Goal: Task Accomplishment & Management: Manage account settings

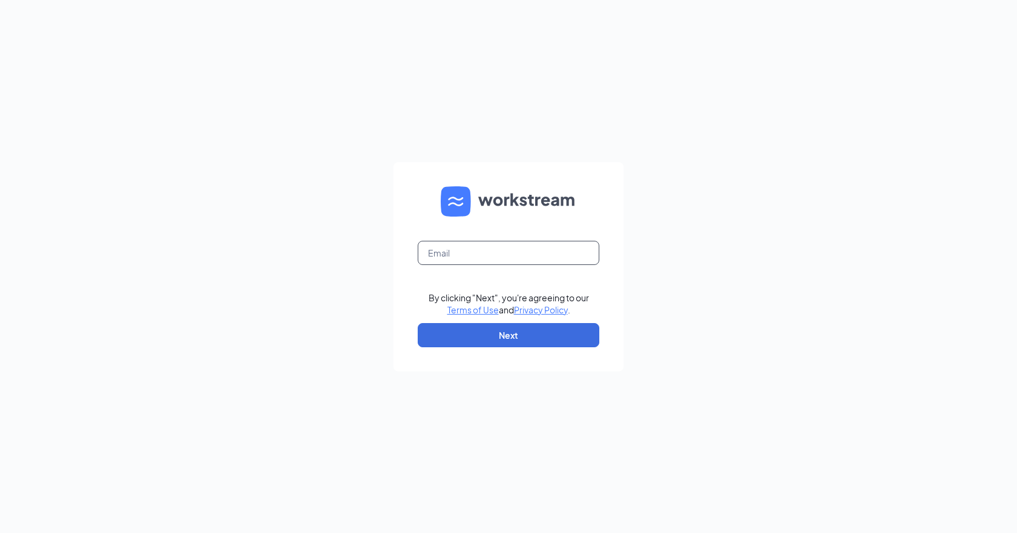
click at [465, 243] on input "text" at bounding box center [509, 253] width 182 height 24
click at [444, 251] on input "text" at bounding box center [509, 253] width 182 height 24
type input "jacob.ramos5@cfacorps.com"
click at [528, 336] on button "Next" at bounding box center [509, 335] width 182 height 24
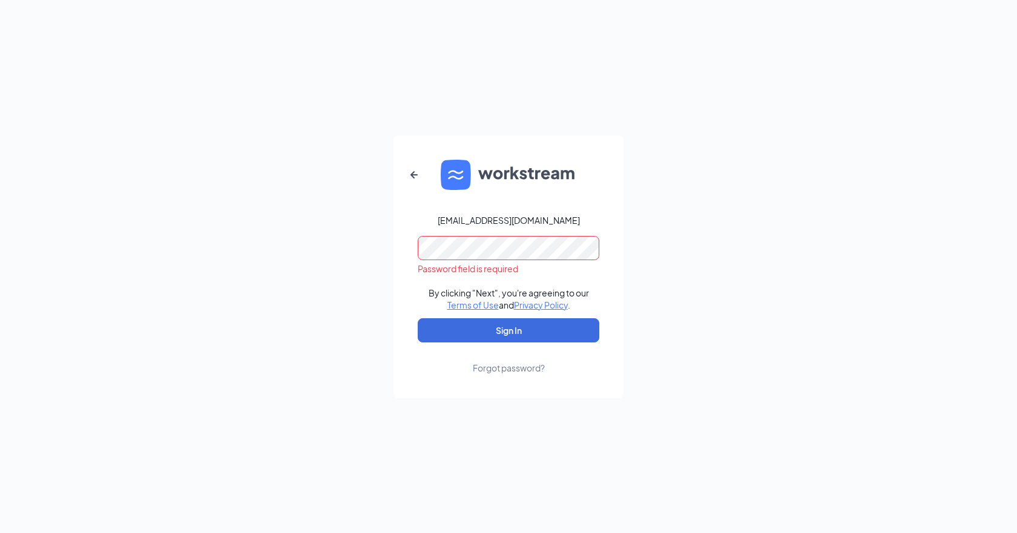
click at [464, 261] on form "jacob.ramos5@cfacorps.com Password field is required By clicking "Next", you're…" at bounding box center [508, 267] width 230 height 263
click at [341, 266] on div "jacob.ramos5@cfacorps.com Password field is required By clicking "Next", you're…" at bounding box center [508, 266] width 1017 height 533
click at [405, 177] on button "button" at bounding box center [413, 174] width 29 height 29
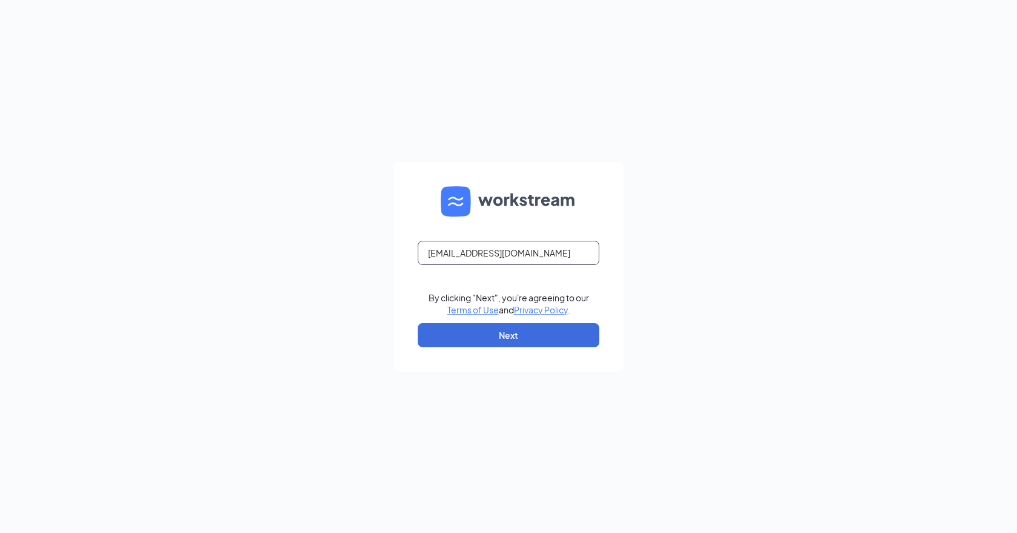
drag, startPoint x: 528, startPoint y: 253, endPoint x: 614, endPoint y: 241, distance: 87.3
click at [527, 253] on input "jacob.ramos5@cfacorps.com" at bounding box center [509, 253] width 182 height 24
type input "jacob.ramos5@cfacorp.com"
click at [571, 336] on button "Next" at bounding box center [509, 335] width 182 height 24
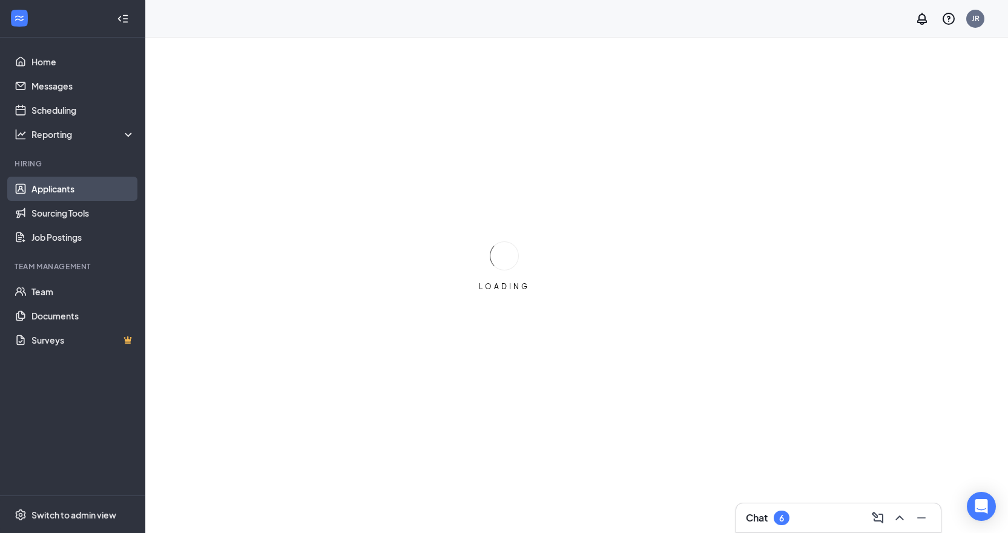
click at [71, 187] on link "Applicants" at bounding box center [82, 189] width 103 height 24
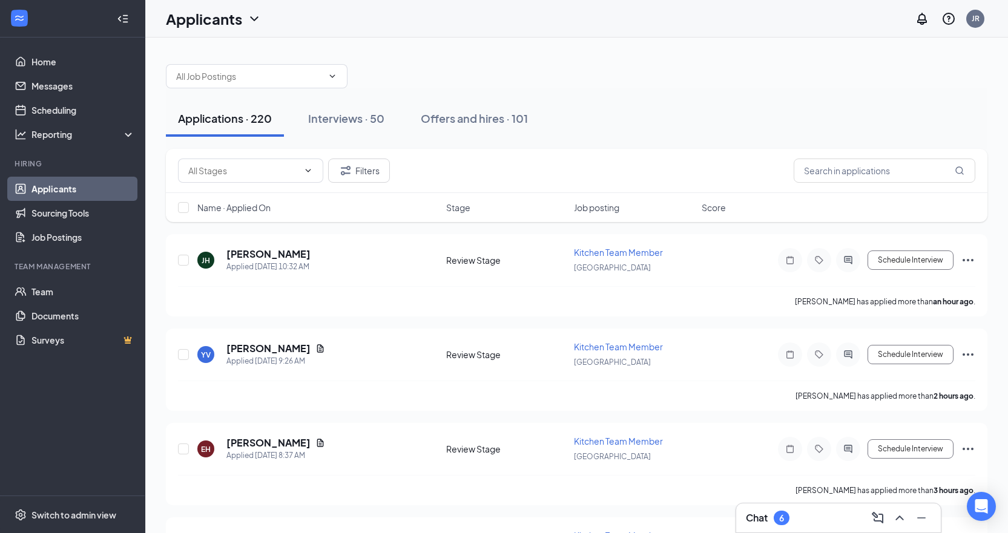
click at [74, 190] on link "Applicants" at bounding box center [82, 189] width 103 height 24
click at [860, 167] on input "text" at bounding box center [884, 171] width 182 height 24
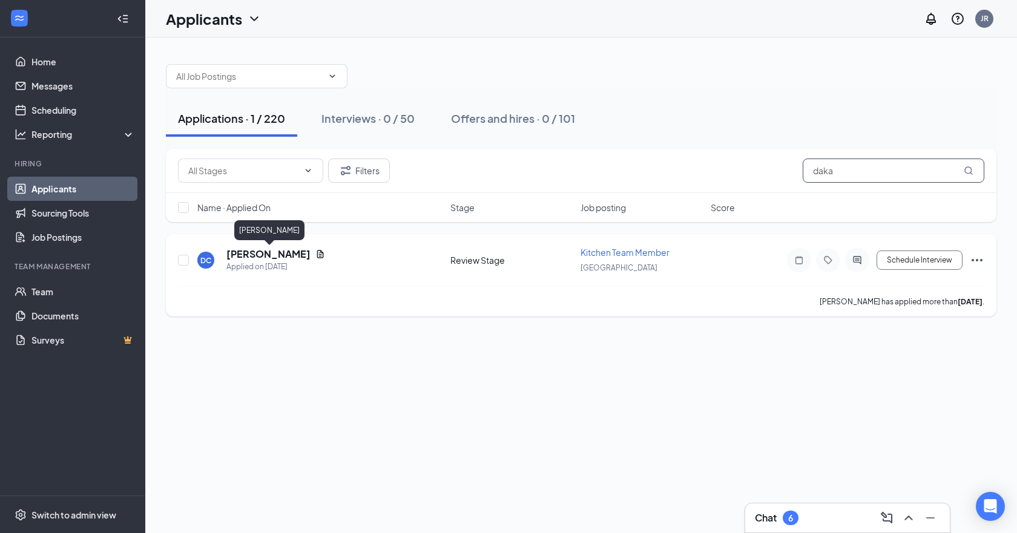
type input "daka"
click at [297, 258] on h5 "Dakarai Caldcleught" at bounding box center [268, 254] width 84 height 13
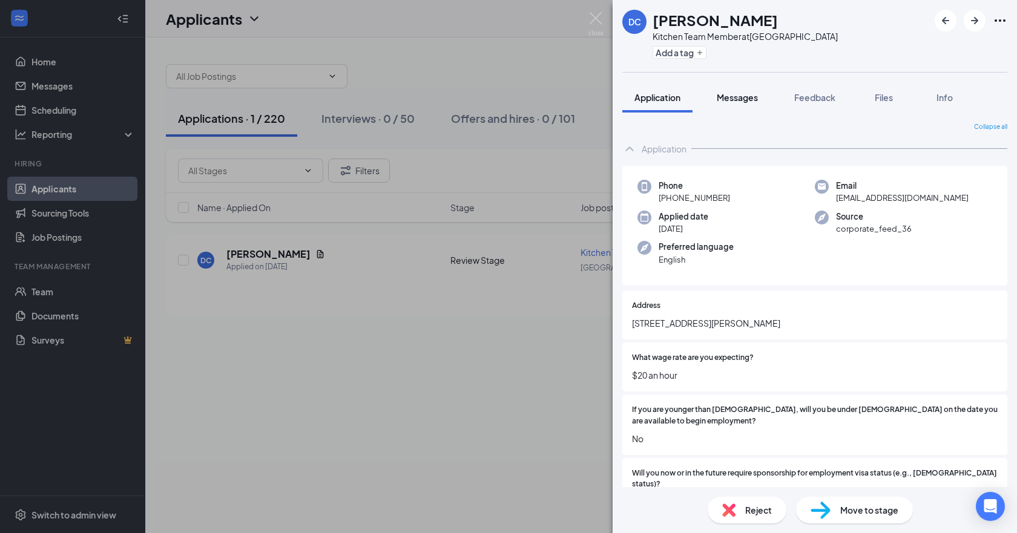
click at [744, 95] on span "Messages" at bounding box center [737, 97] width 41 height 11
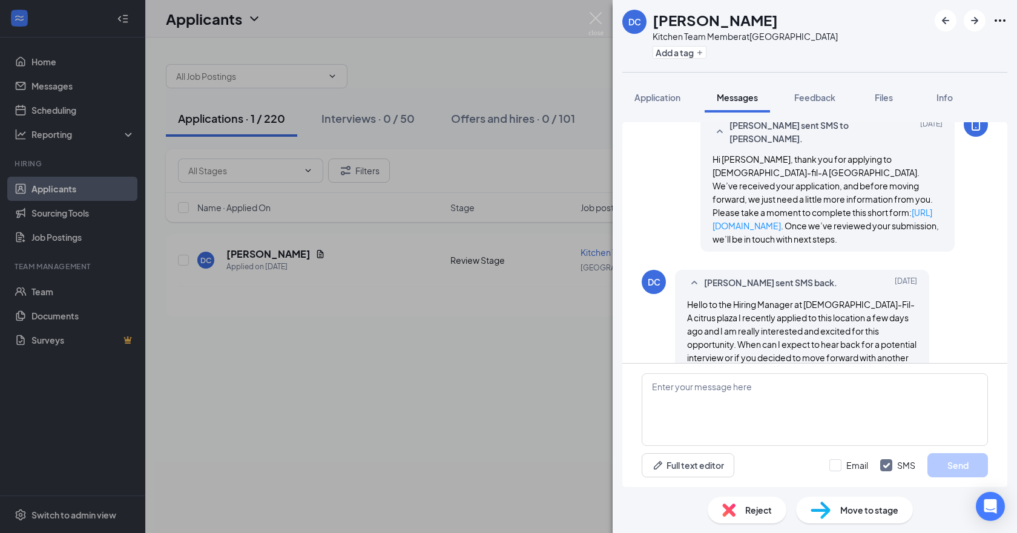
scroll to position [184, 0]
